Goal: Check status: Check status

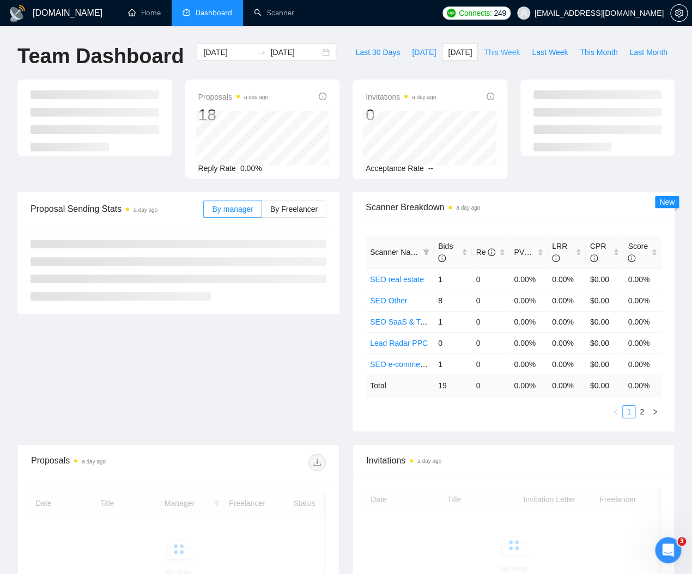
click at [499, 56] on span "This Week" at bounding box center [502, 52] width 36 height 12
type input "[DATE]"
